Goal: Find specific page/section: Find specific page/section

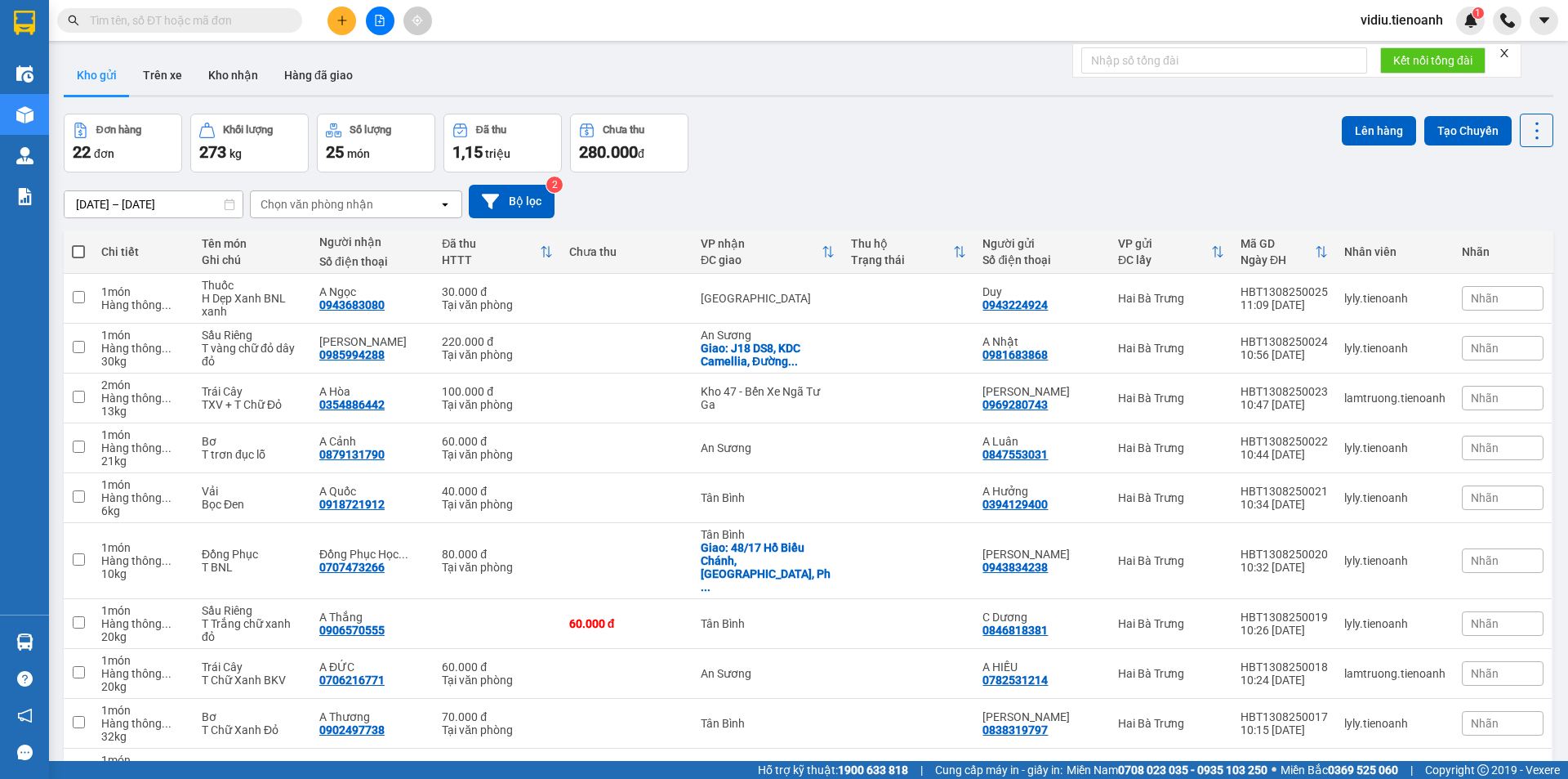
click at [996, 179] on div "11/08/2025 – 13/08/2025 Press the down arrow key to interact with the calendar …" at bounding box center [809, 201] width 1490 height 58
click at [239, 66] on button "Kho nhận" at bounding box center [233, 75] width 76 height 39
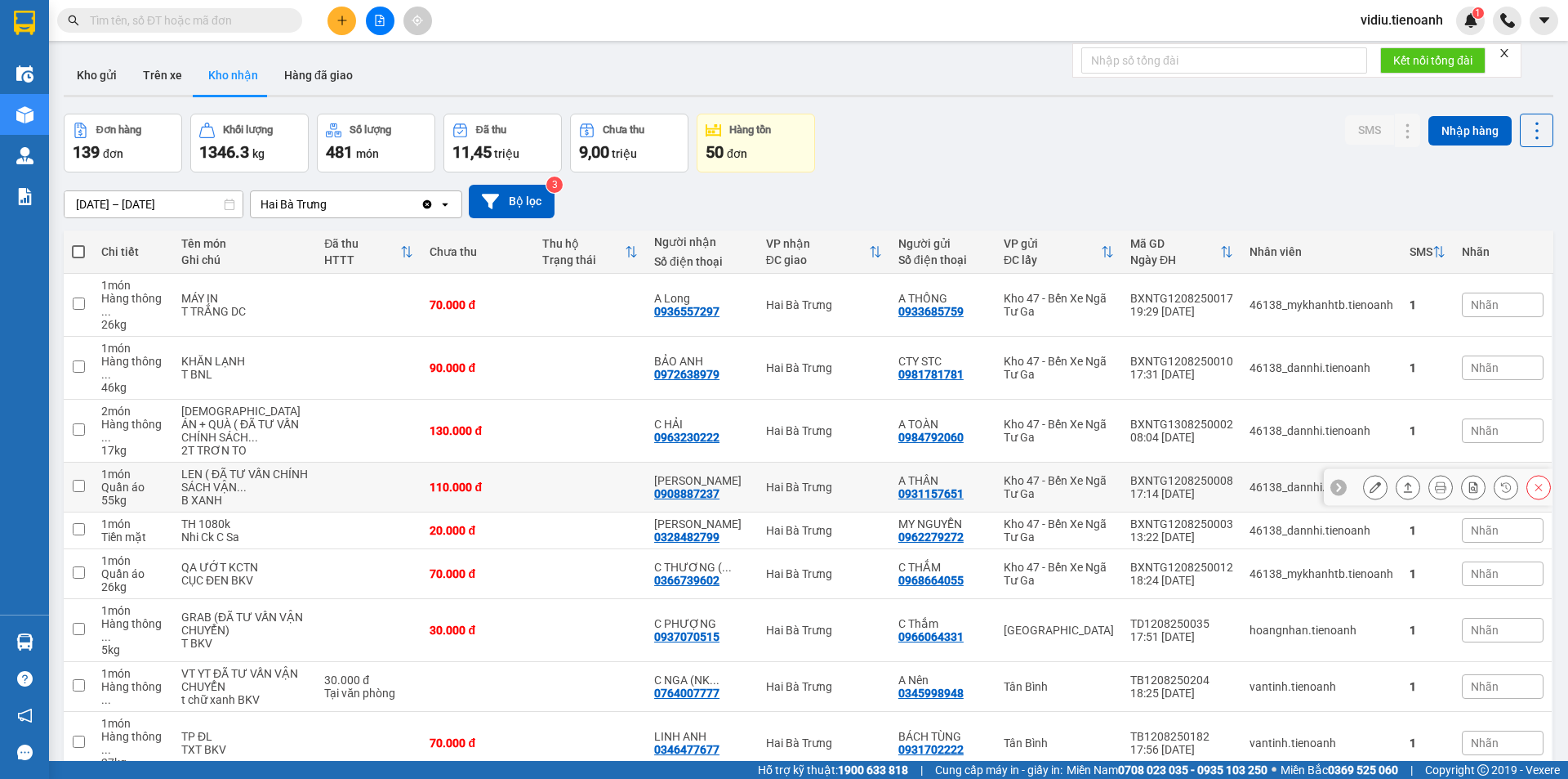
scroll to position [117, 0]
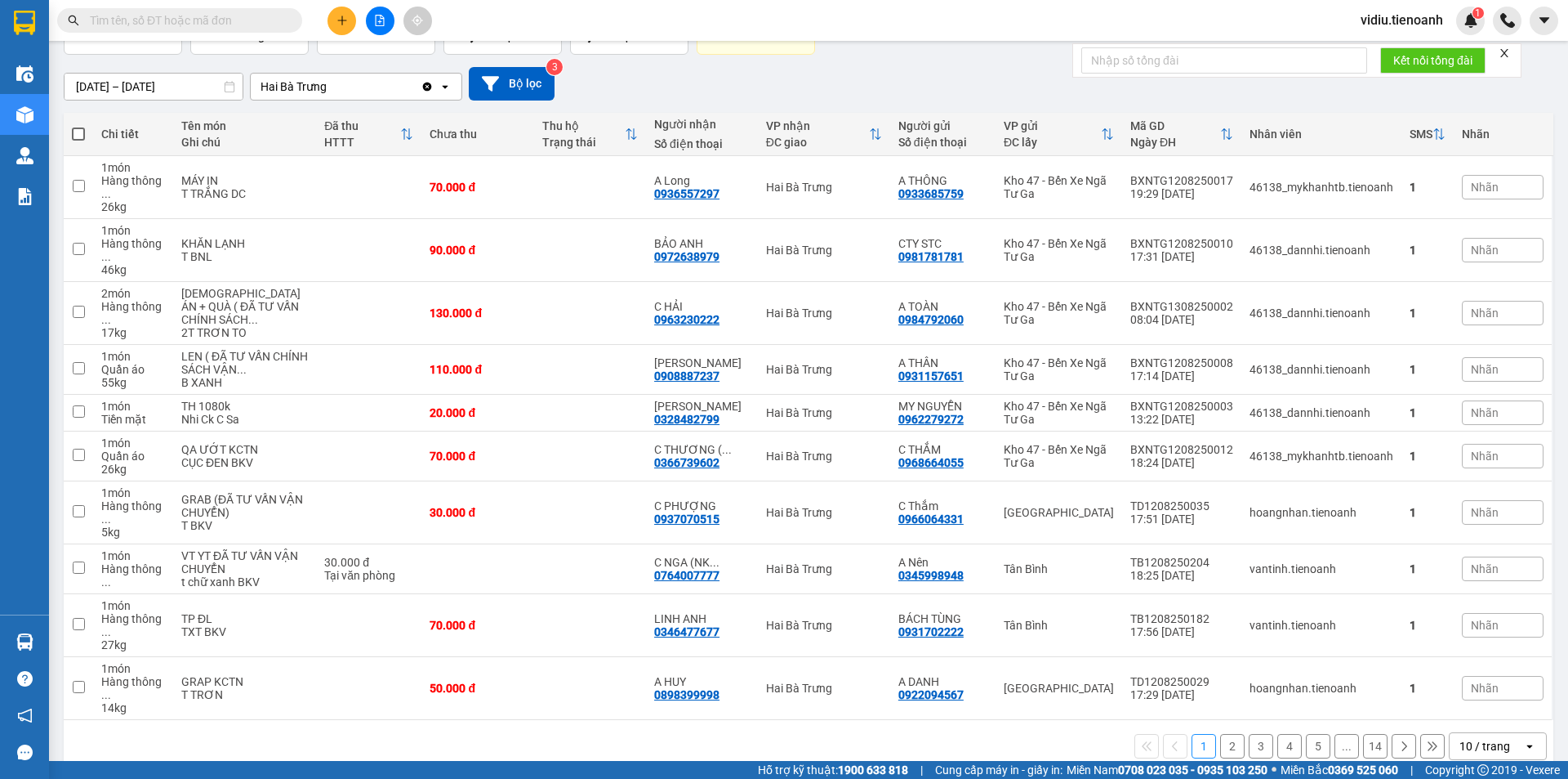
click at [1502, 733] on div "10 / trang" at bounding box center [1486, 746] width 73 height 26
click at [1448, 691] on div "100 / trang" at bounding box center [1485, 683] width 98 height 29
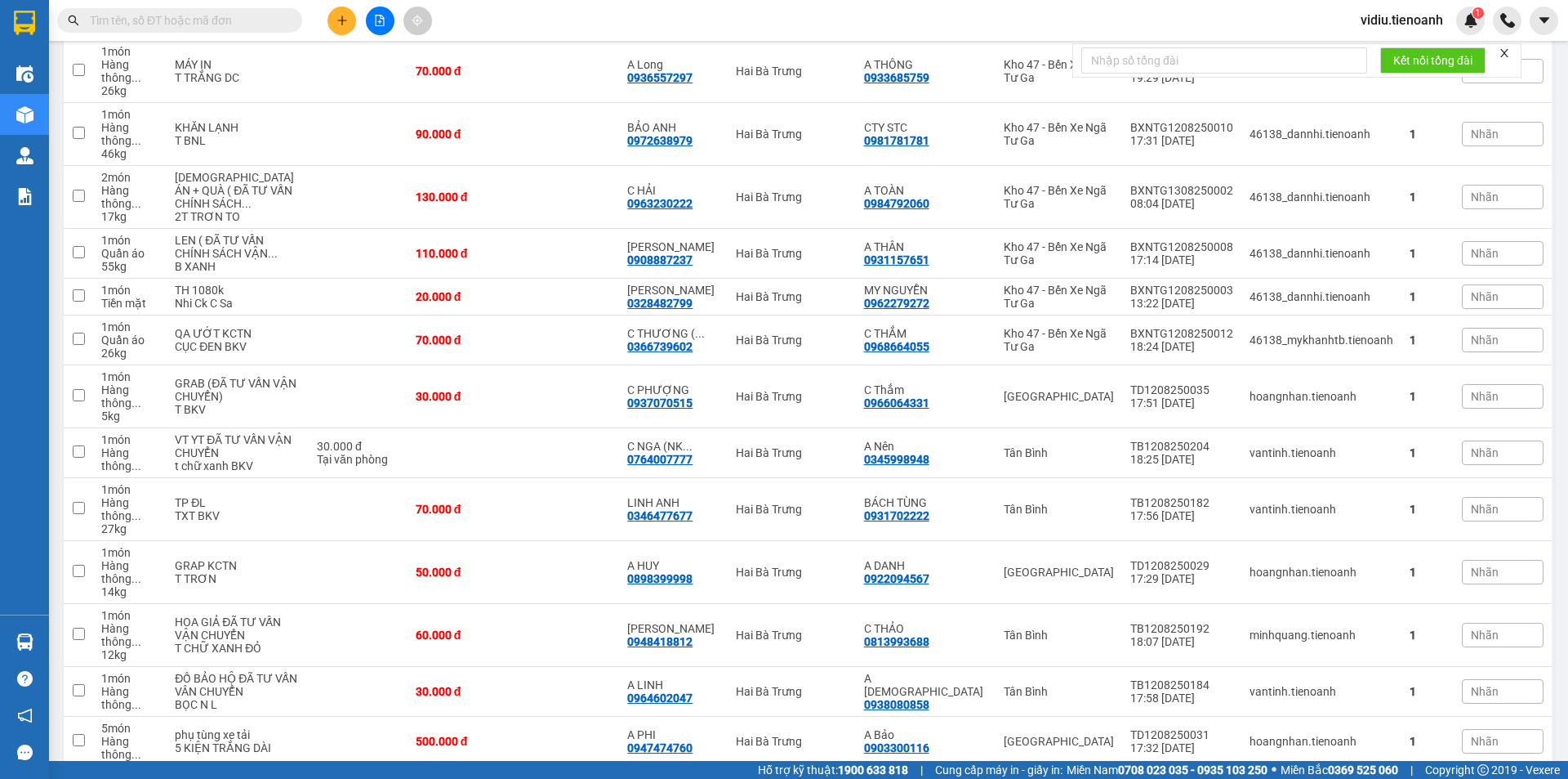
scroll to position [252, 0]
